Goal: Communication & Community: Connect with others

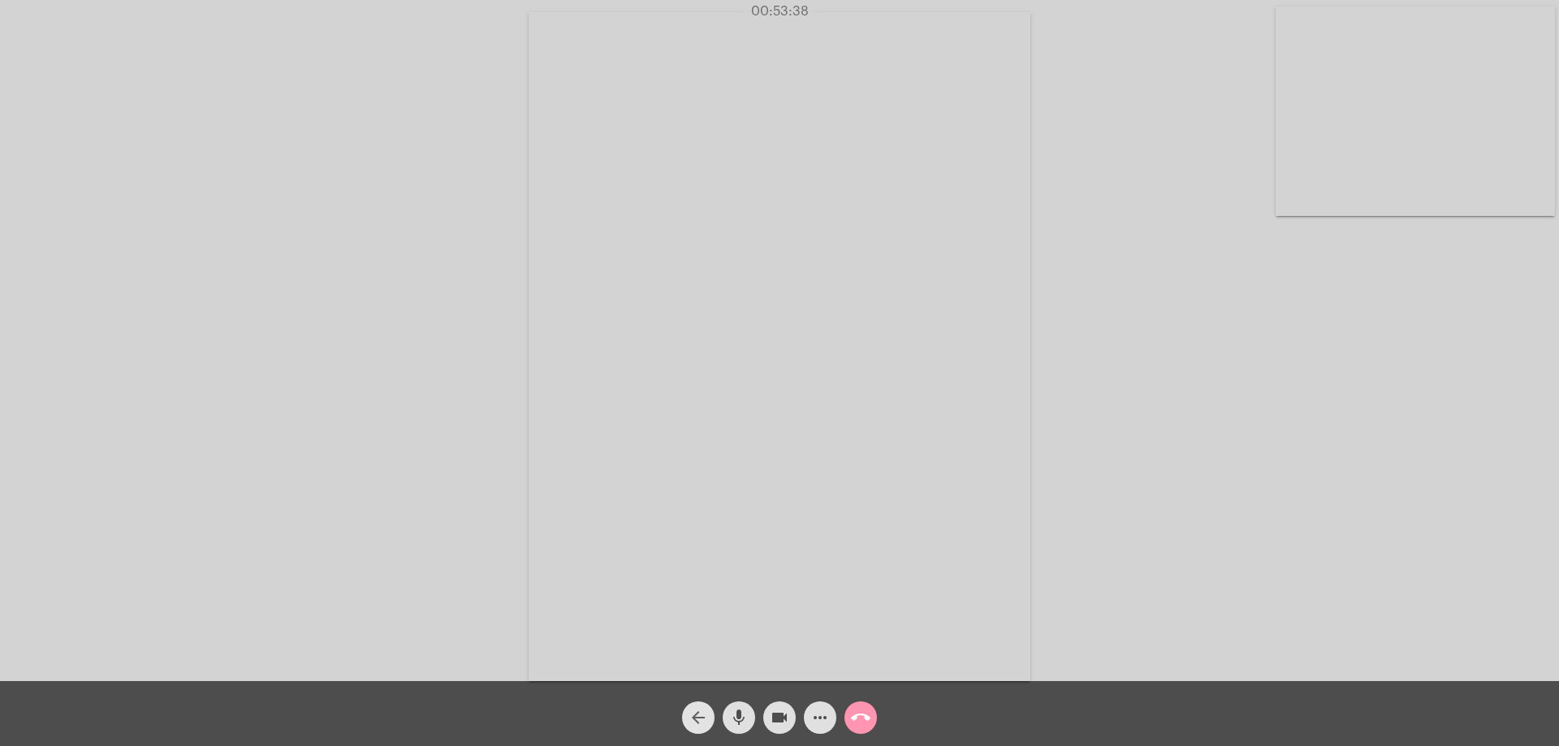
click at [694, 712] on mat-icon "arrow_back" at bounding box center [698, 717] width 19 height 19
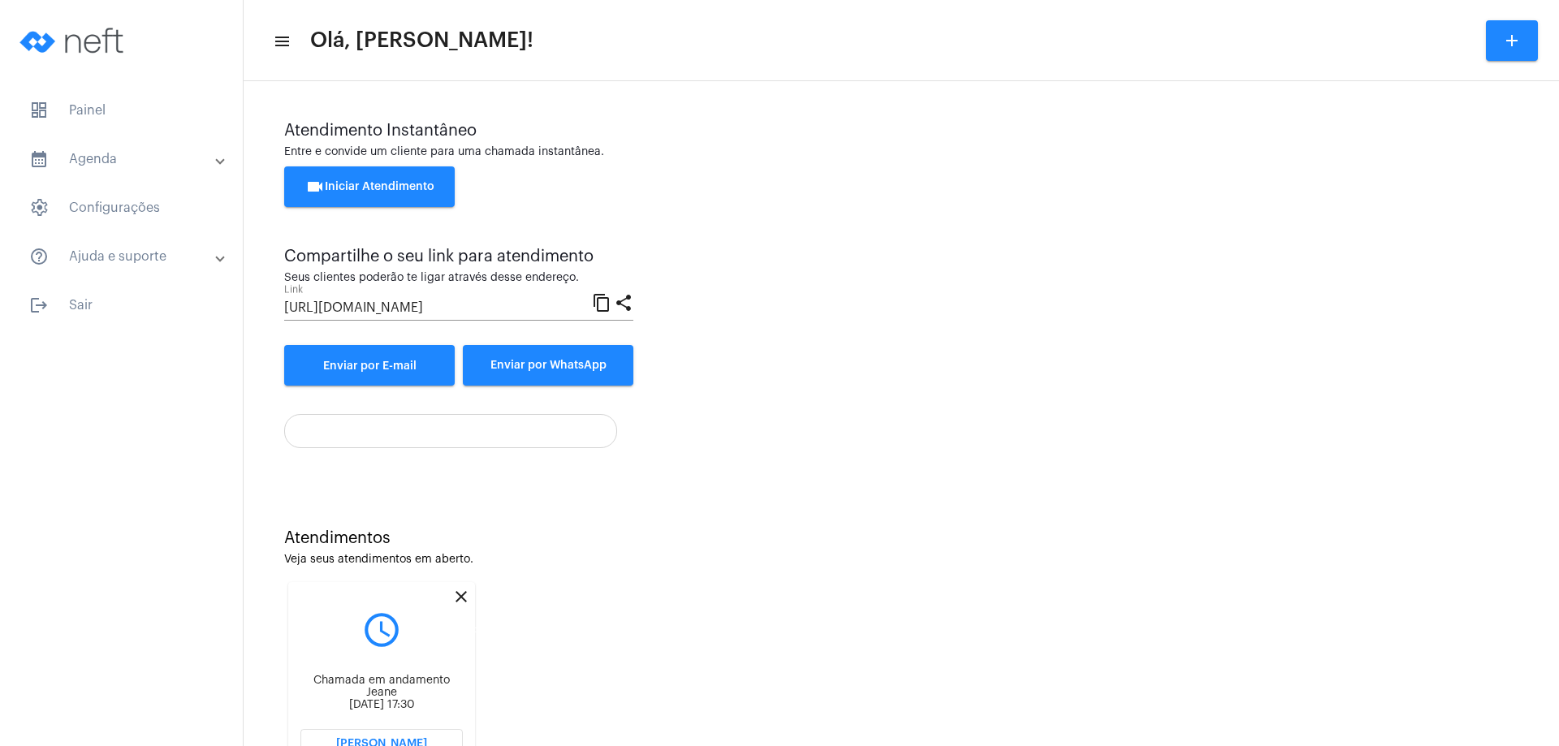
click at [464, 592] on mat-icon "close" at bounding box center [461, 596] width 19 height 19
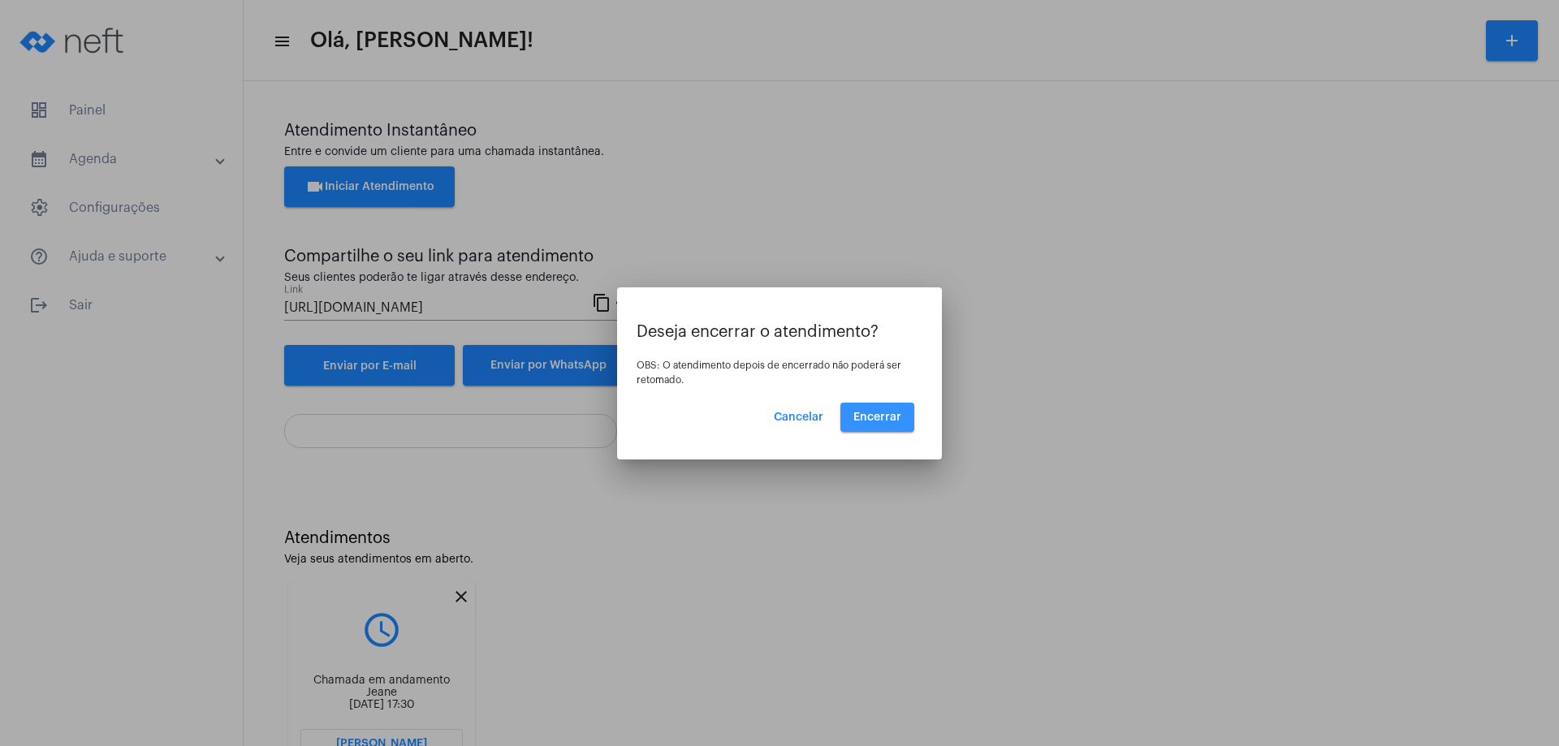
click at [884, 418] on span "Encerrar" at bounding box center [878, 417] width 48 height 11
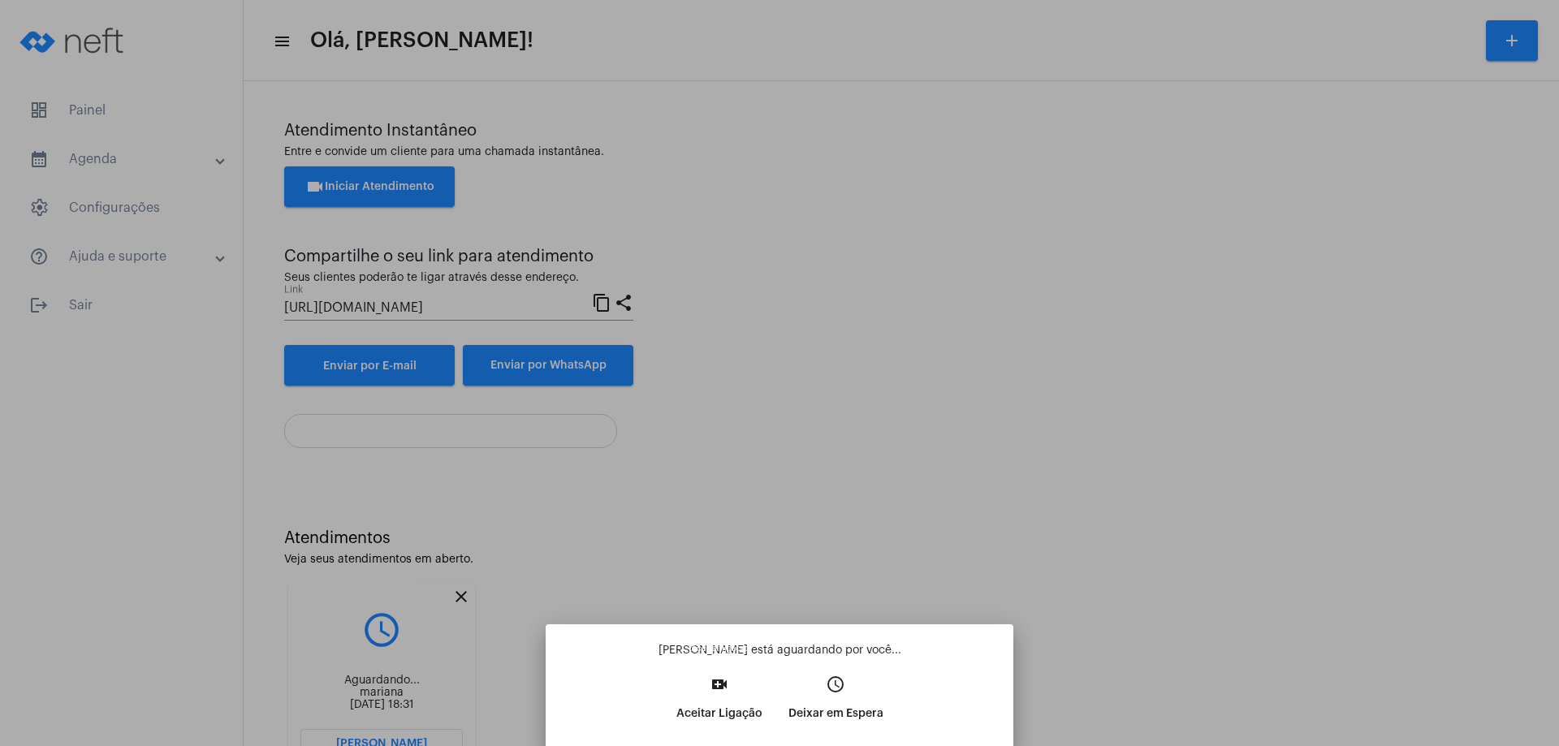
click at [720, 676] on mat-icon "video_call" at bounding box center [719, 684] width 19 height 19
